Goal: Task Accomplishment & Management: Use online tool/utility

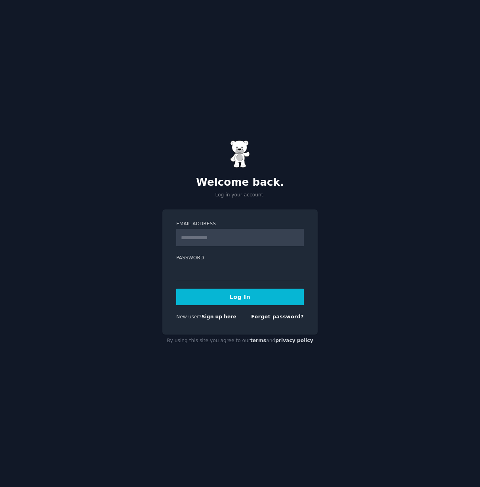
type input "**********"
click at [251, 295] on button "Log In" at bounding box center [239, 297] width 127 height 17
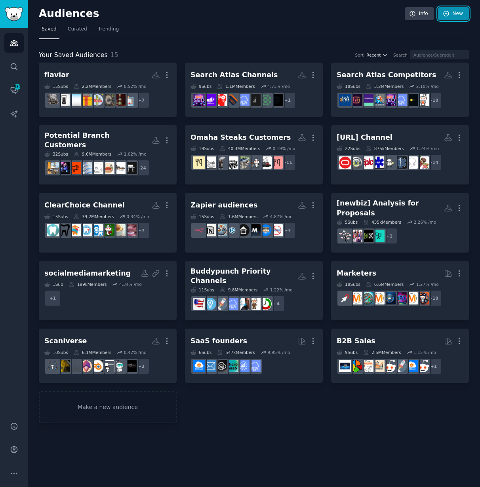
click at [458, 15] on link "New" at bounding box center [453, 13] width 31 height 13
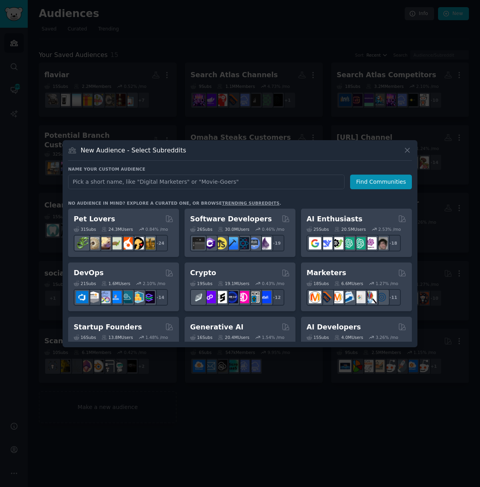
click at [172, 181] on input "text" at bounding box center [206, 182] width 276 height 15
type input "Claim"
click at [147, 149] on h3 "New Audience - Select Subreddits" at bounding box center [133, 150] width 105 height 8
click at [145, 150] on h3 "New Audience - Select Subreddits" at bounding box center [133, 150] width 105 height 8
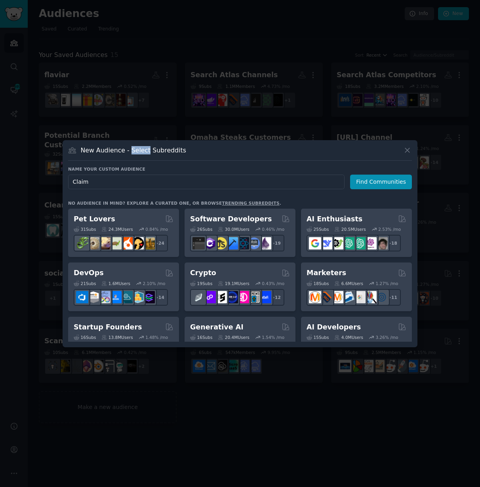
click at [145, 150] on h3 "New Audience - Select Subreddits" at bounding box center [133, 150] width 105 height 8
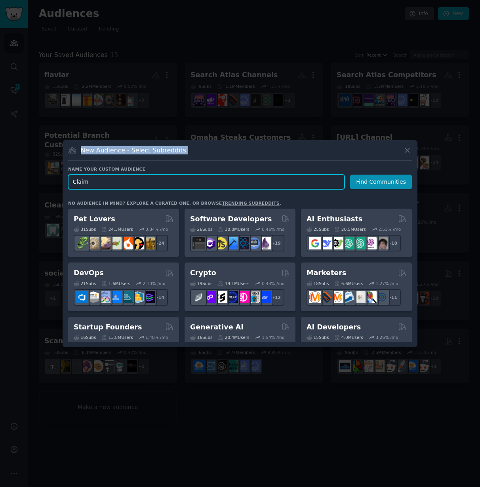
click at [133, 184] on input "Claim" at bounding box center [206, 182] width 276 height 15
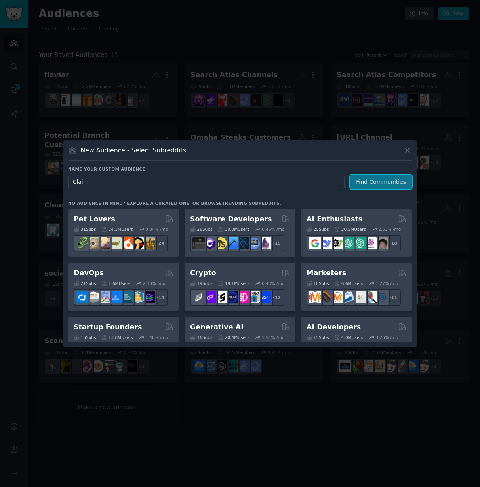
click at [376, 183] on button "Find Communities" at bounding box center [381, 182] width 62 height 15
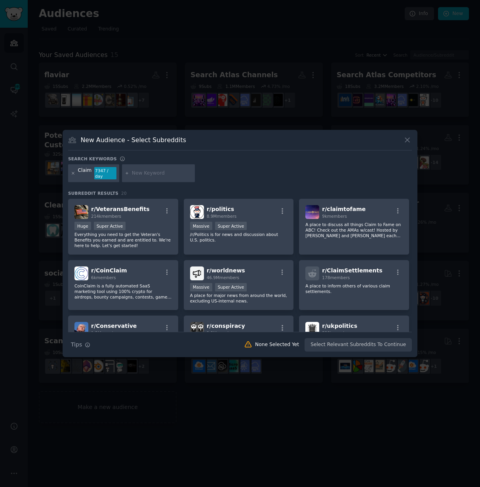
click at [72, 173] on icon at bounding box center [73, 173] width 2 height 2
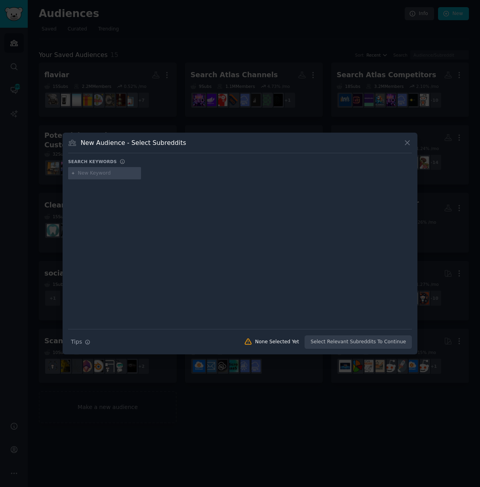
click at [84, 173] on input "text" at bounding box center [108, 173] width 60 height 7
type input "classaction"
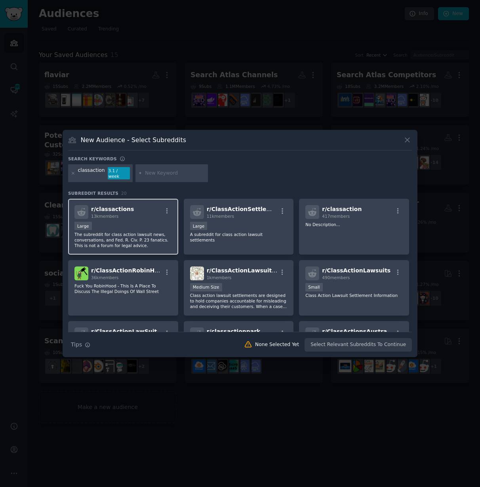
click at [129, 210] on div "r/ classactions 13k members" at bounding box center [122, 212] width 97 height 14
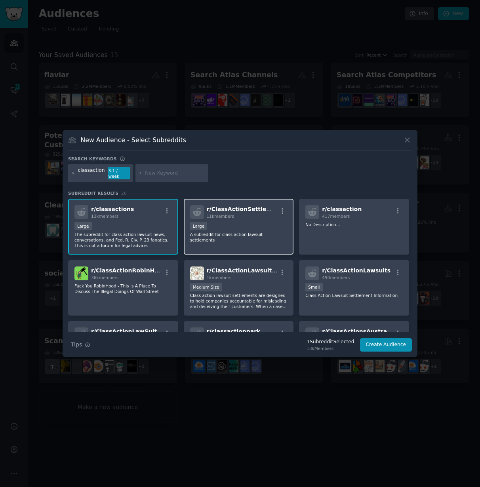
click at [232, 214] on span "11k members" at bounding box center [220, 216] width 27 height 5
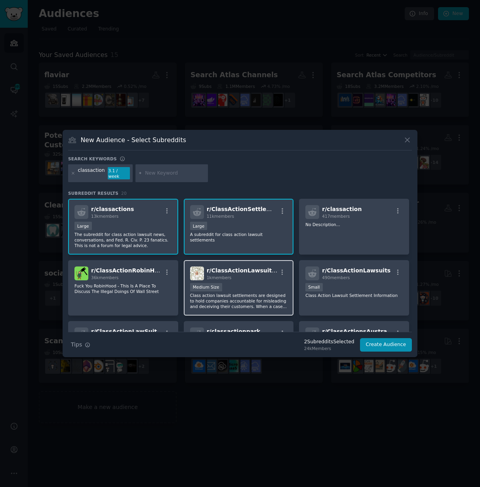
click at [242, 270] on span "r/ ClassActionLawsuitUSA" at bounding box center [246, 270] width 78 height 6
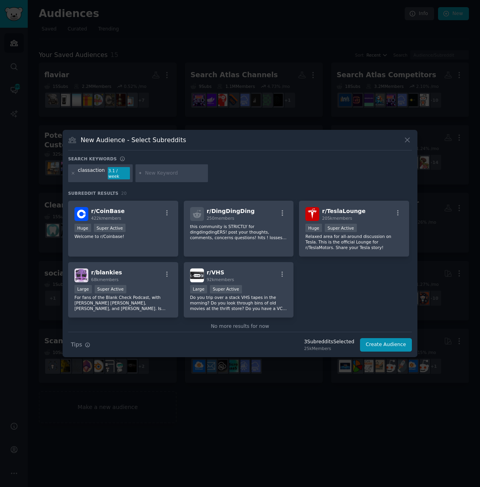
scroll to position [297, 0]
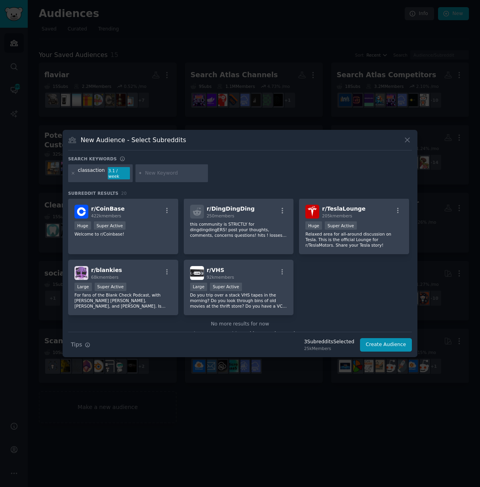
click at [167, 173] on input "text" at bounding box center [175, 173] width 60 height 7
type input "legal"
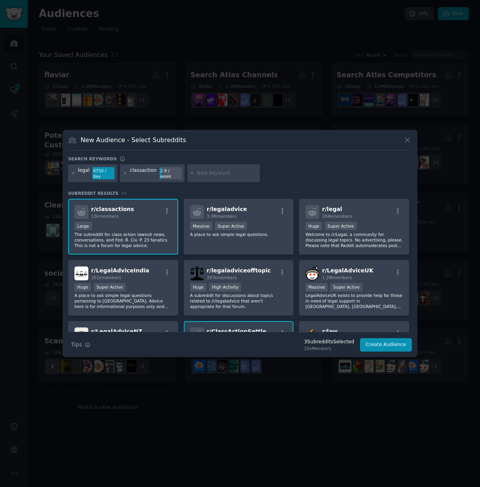
click at [335, 182] on div "legal 4750 / day classaction 2.9 / week" at bounding box center [240, 174] width 344 height 21
click at [338, 209] on h2 "r/ legal 284k members" at bounding box center [337, 212] width 30 height 14
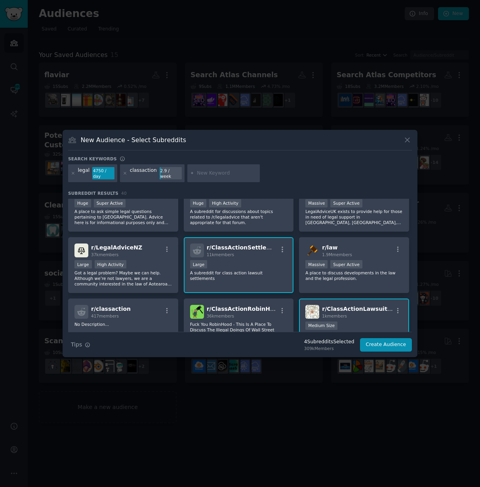
scroll to position [129, 0]
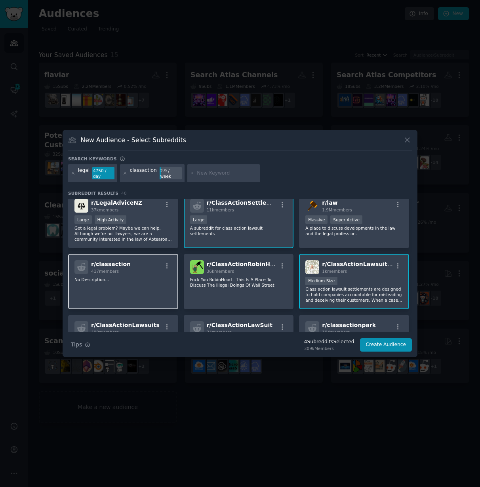
click at [152, 280] on p "No Description..." at bounding box center [122, 280] width 97 height 6
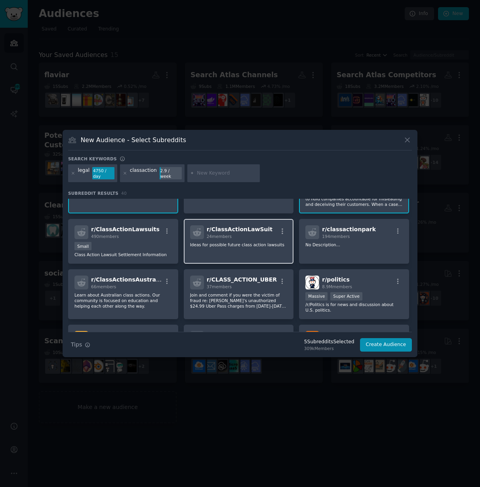
scroll to position [238, 0]
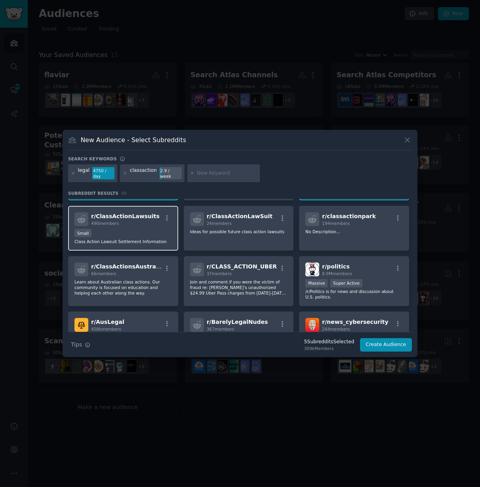
click at [133, 223] on div "490 members" at bounding box center [125, 224] width 68 height 6
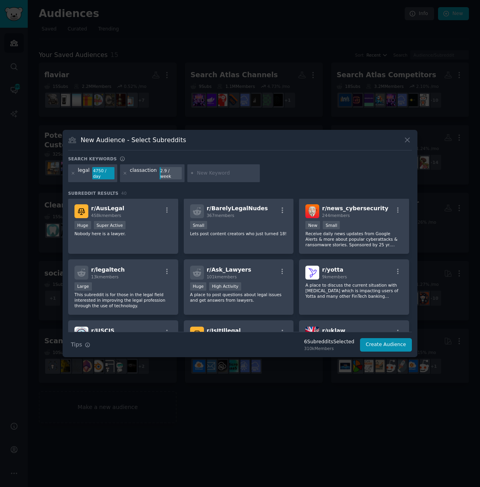
scroll to position [365, 0]
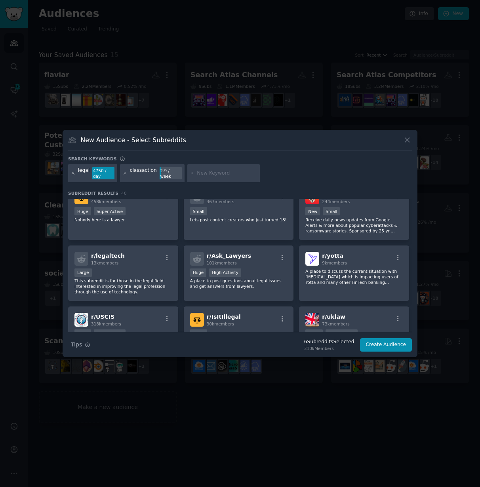
click at [72, 172] on icon at bounding box center [73, 173] width 4 height 4
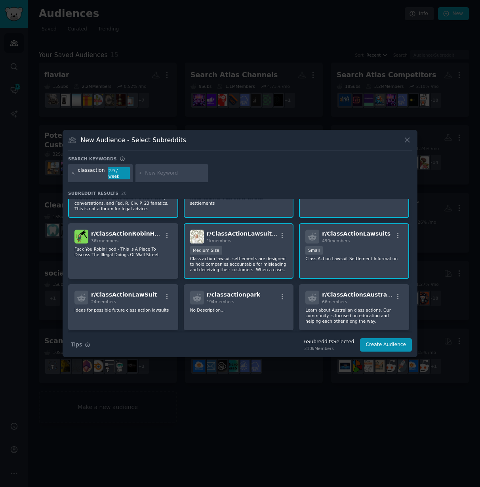
scroll to position [89, 0]
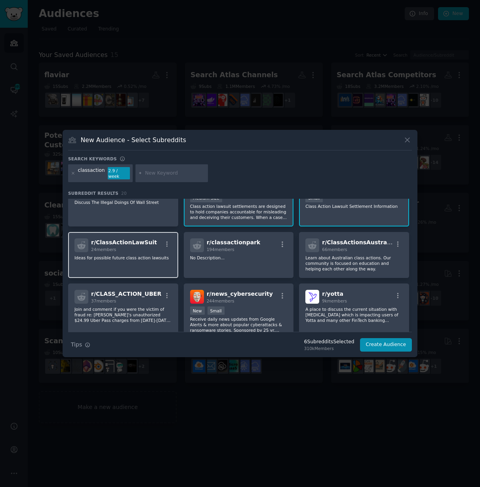
click at [145, 256] on p "Ideas for possible future class action lawsuits" at bounding box center [122, 258] width 97 height 6
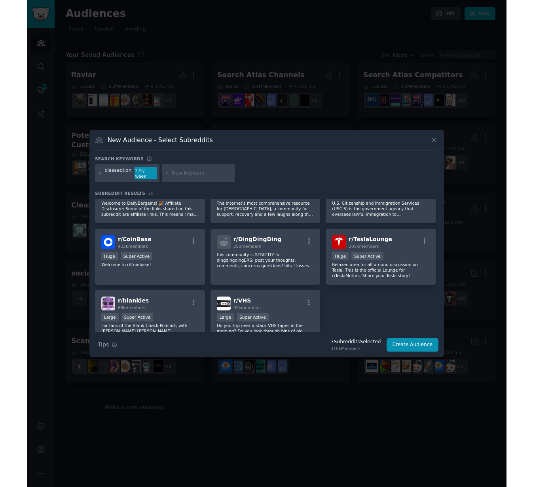
scroll to position [275, 0]
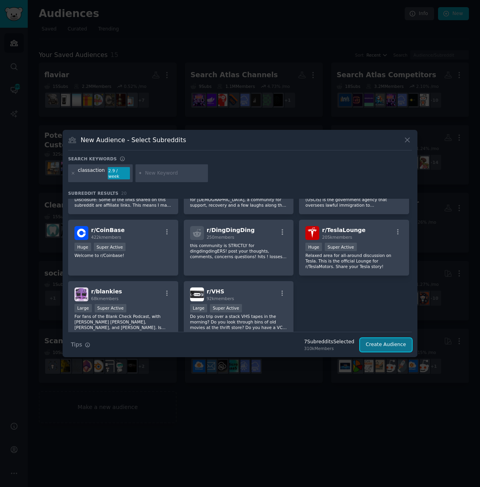
click at [382, 339] on button "Create Audience" at bounding box center [386, 344] width 52 height 13
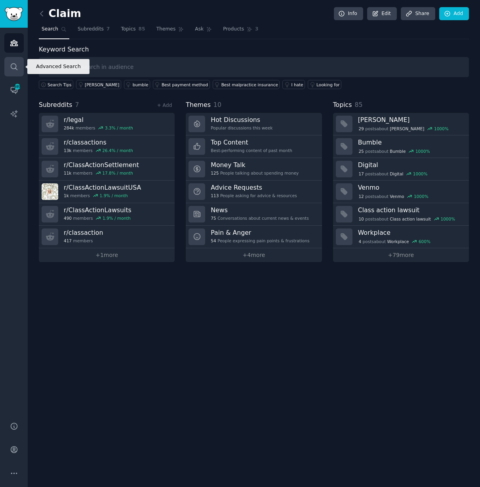
click at [13, 66] on icon "Sidebar" at bounding box center [14, 67] width 8 height 8
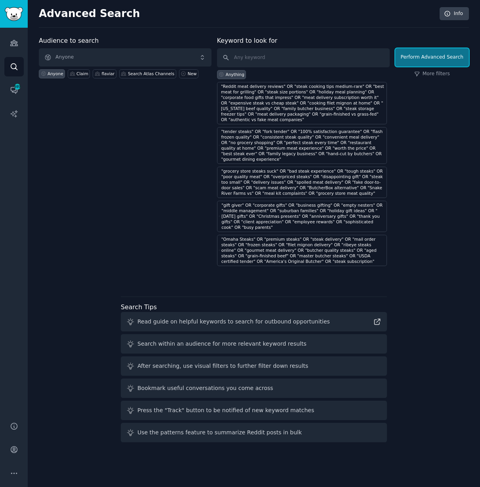
click at [449, 60] on button "Perform Advanced Search" at bounding box center [432, 57] width 74 height 18
click at [299, 59] on input "text" at bounding box center [303, 57] width 173 height 19
type input "class action"
click button "Perform Advanced Search" at bounding box center [432, 57] width 74 height 18
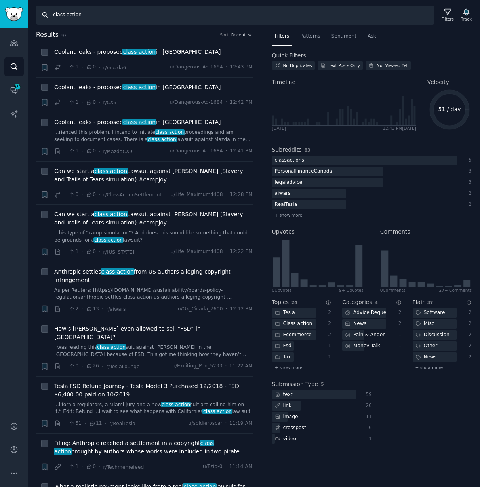
drag, startPoint x: 121, startPoint y: 17, endPoint x: 45, endPoint y: 11, distance: 76.6
click at [45, 11] on input "class action" at bounding box center [235, 15] width 398 height 19
type input "claim app"
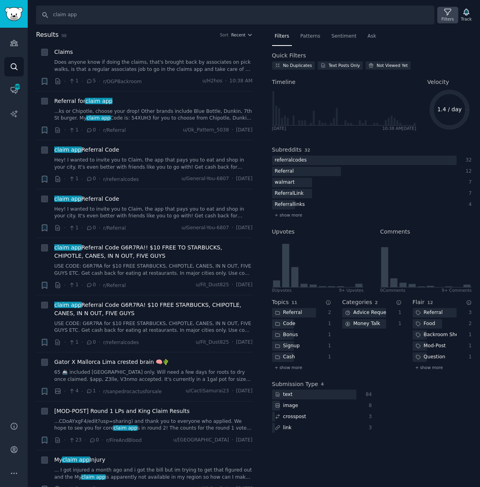
click at [449, 14] on icon at bounding box center [447, 12] width 8 height 8
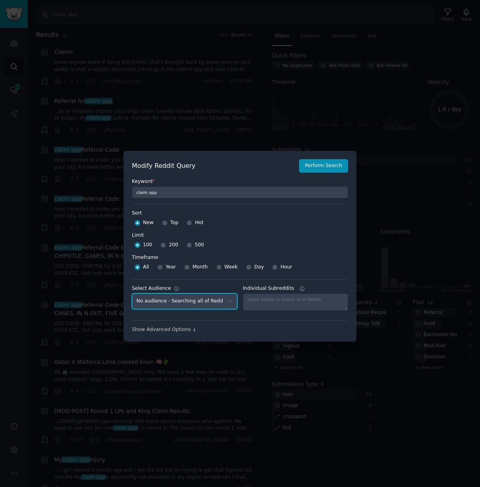
click at [194, 301] on select "No audience - Searching all of Reddit Claim - 7 Subreddits Omaha Steaks Custome…" at bounding box center [184, 301] width 105 height 16
select select "22381cf784"
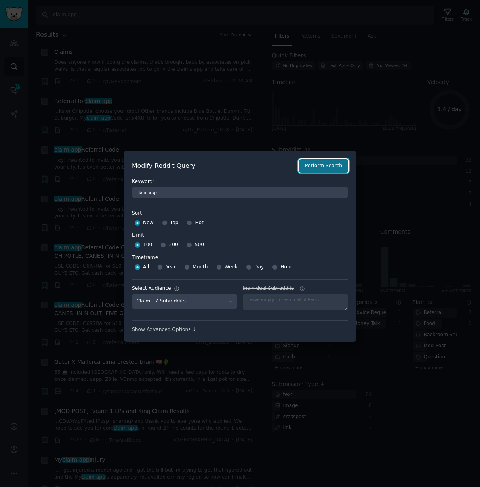
click at [320, 164] on button "Perform Search" at bounding box center [323, 165] width 49 height 13
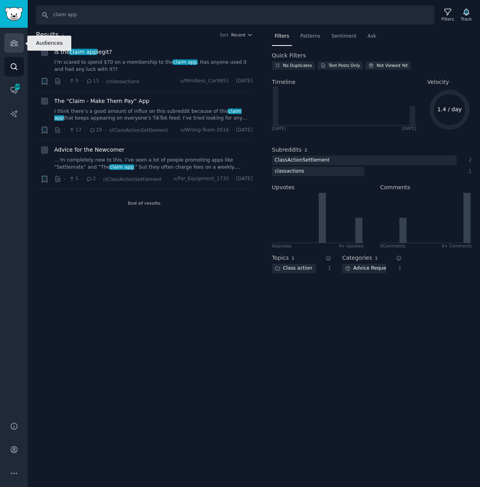
click at [15, 38] on link "Audiences" at bounding box center [13, 42] width 19 height 19
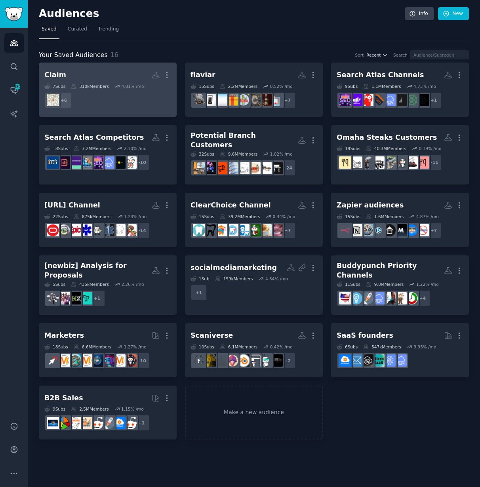
click at [63, 76] on h2 "Claim More" at bounding box center [107, 75] width 127 height 14
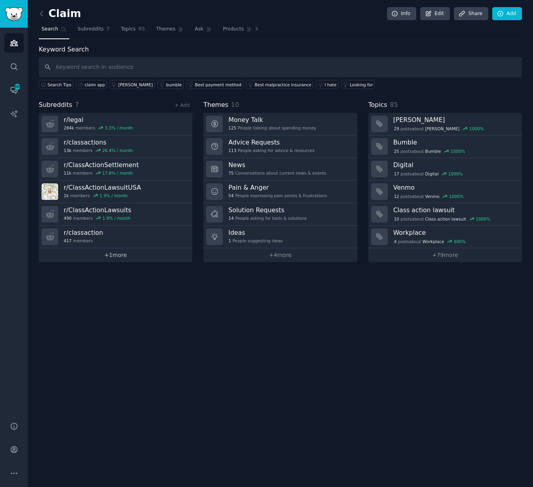
click at [124, 257] on link "+ 1 more" at bounding box center [116, 255] width 154 height 14
